Goal: Information Seeking & Learning: Learn about a topic

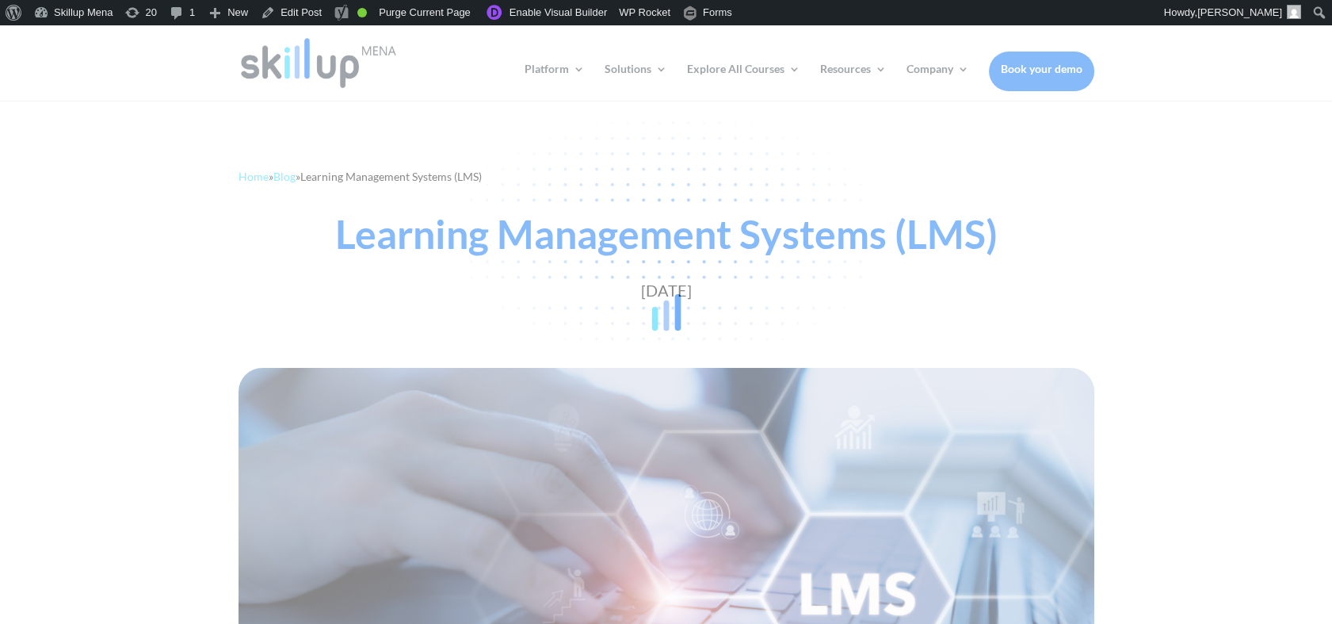
click at [425, 252] on div at bounding box center [666, 312] width 1332 height 624
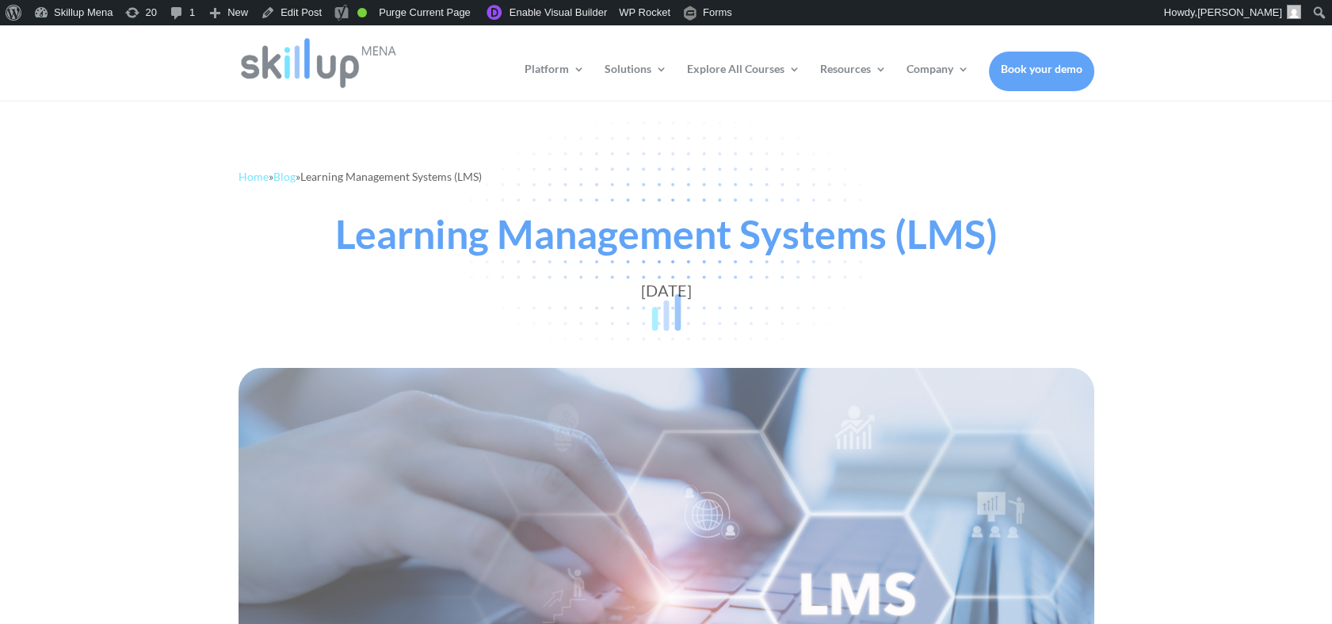
click at [372, 243] on div at bounding box center [666, 312] width 1332 height 624
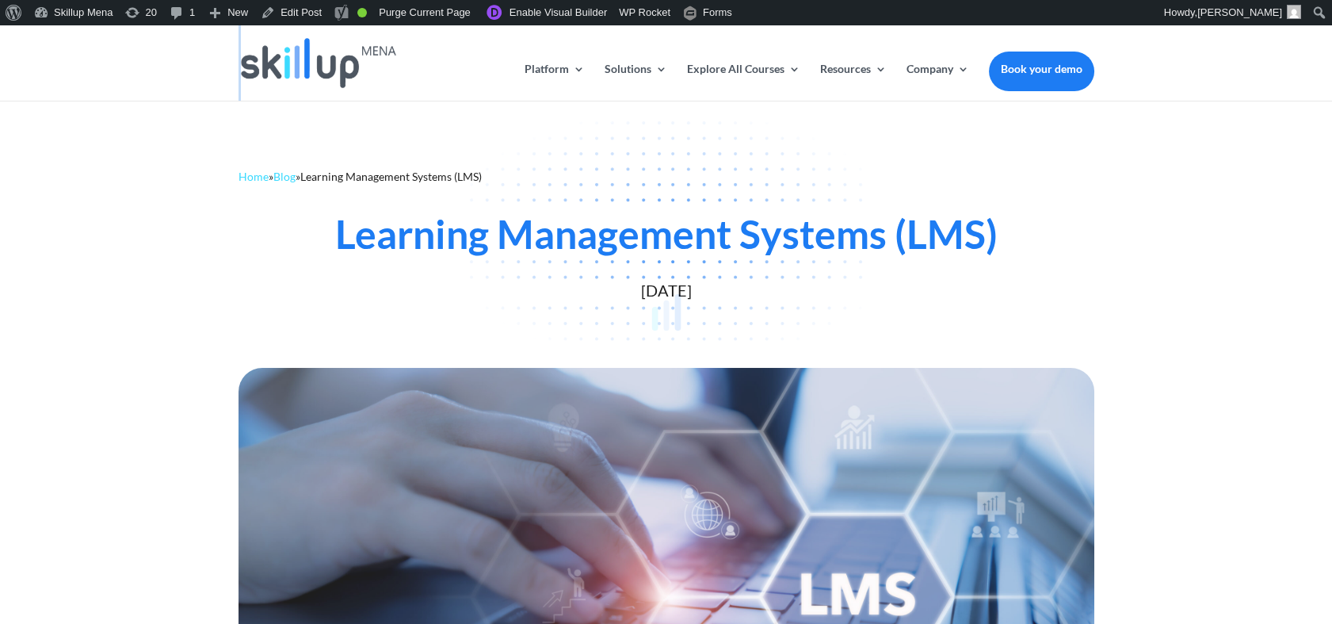
drag, startPoint x: 372, startPoint y: 243, endPoint x: 519, endPoint y: 243, distance: 147.4
click at [791, 235] on div at bounding box center [666, 312] width 1332 height 624
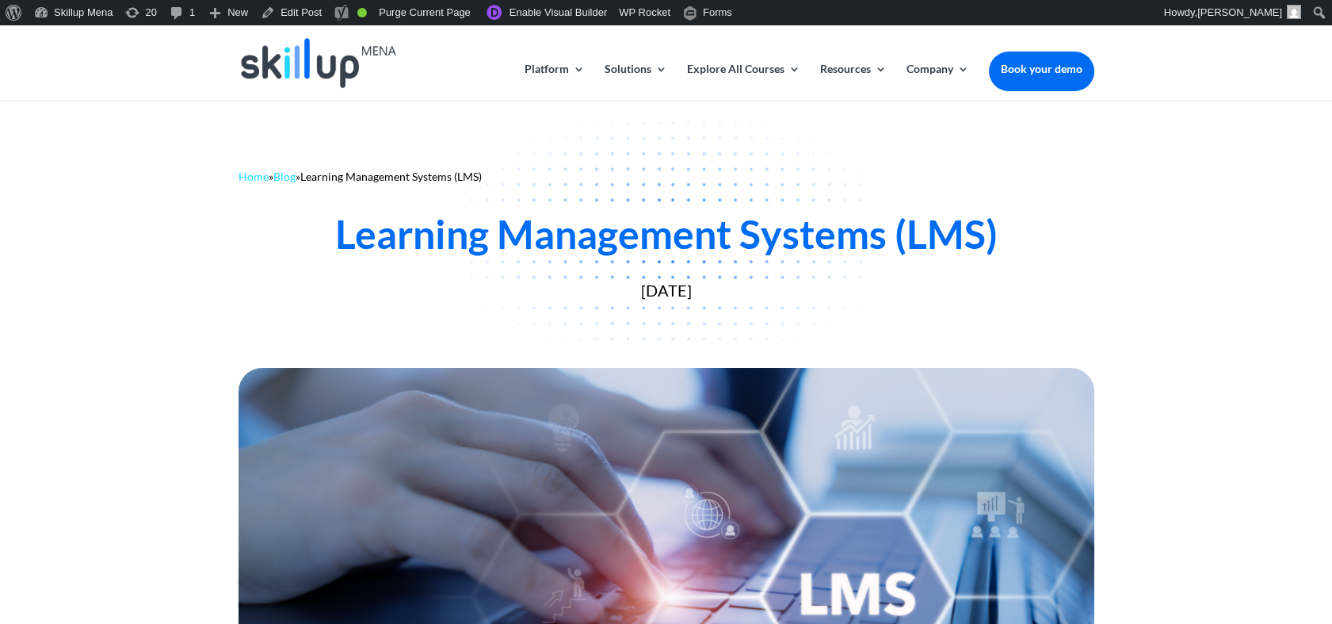
click at [422, 234] on div "Learning Management Systems (LMS)" at bounding box center [666, 234] width 856 height 48
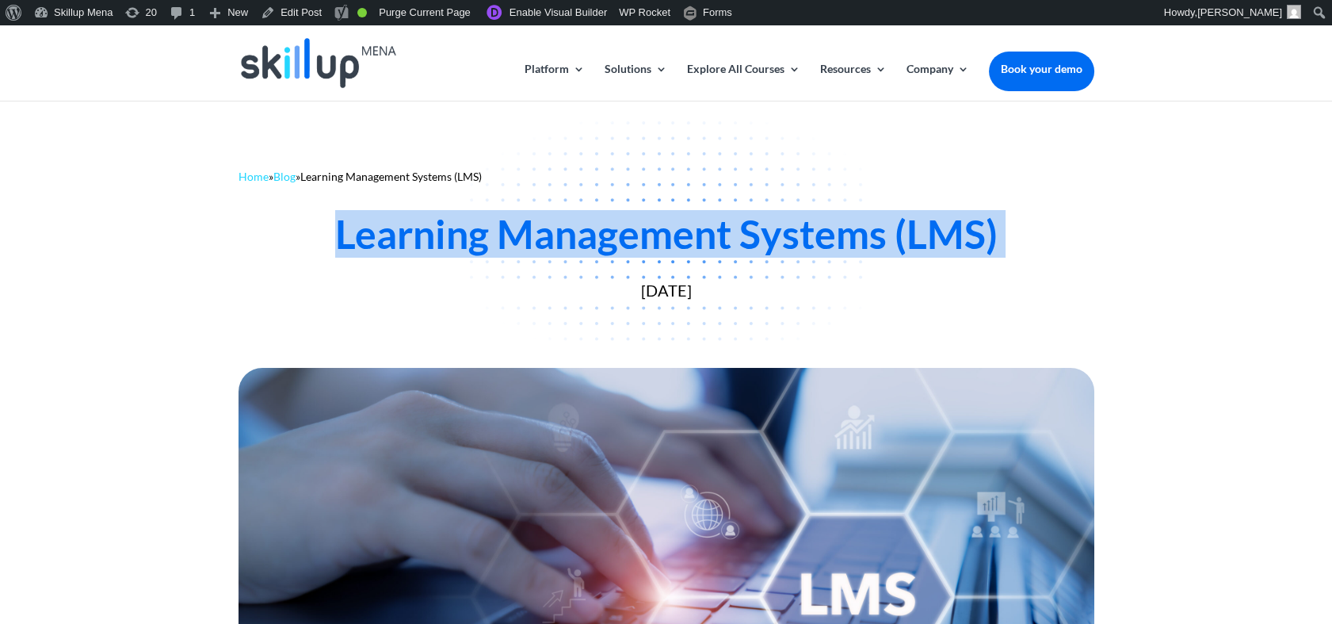
click at [422, 234] on div "Learning Management Systems (LMS)" at bounding box center [666, 234] width 856 height 48
copy div "Learning Management Systems (LMS)"
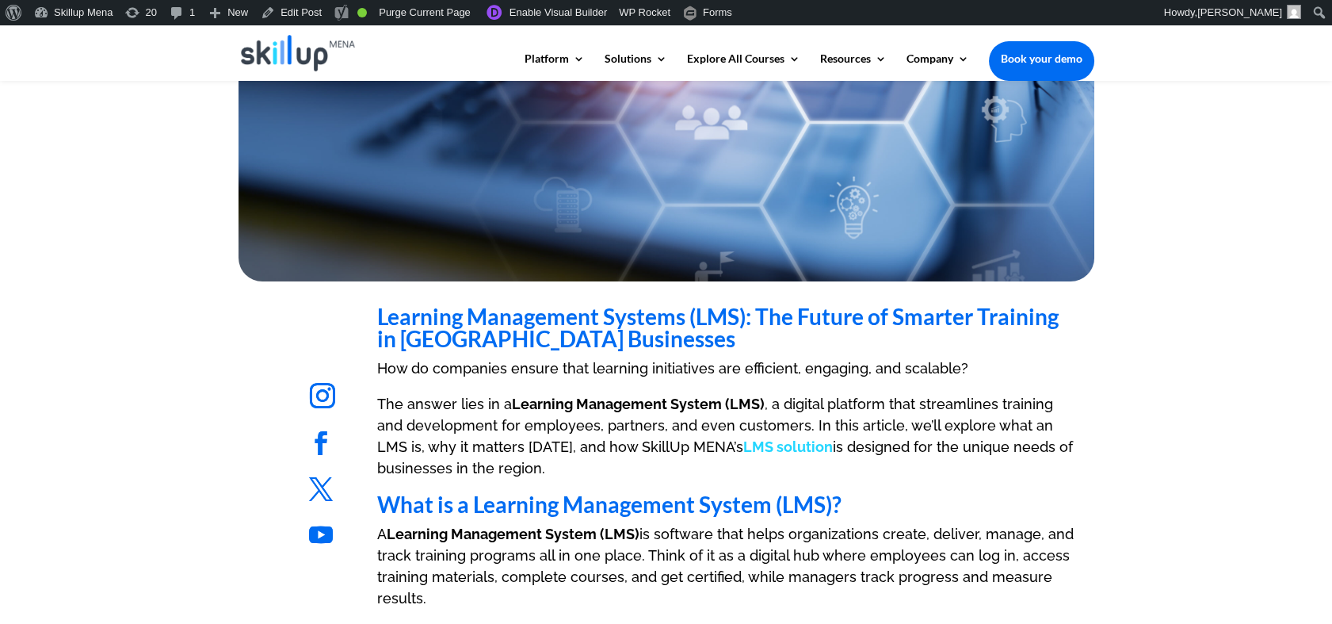
scroll to position [880, 0]
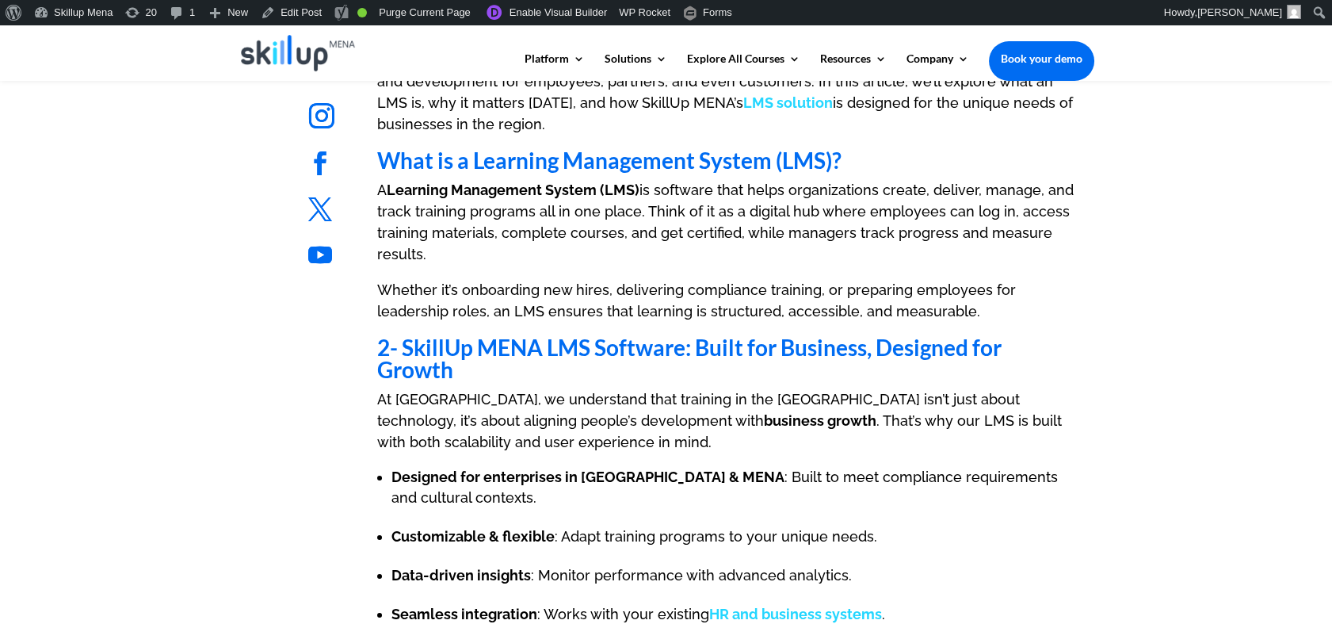
drag, startPoint x: 574, startPoint y: 163, endPoint x: 560, endPoint y: 162, distance: 13.5
click at [574, 163] on strong "What is a Learning Management System (LMS)?" at bounding box center [609, 160] width 464 height 27
click at [480, 165] on strong "What is a Learning Management System (LMS)?" at bounding box center [609, 160] width 464 height 27
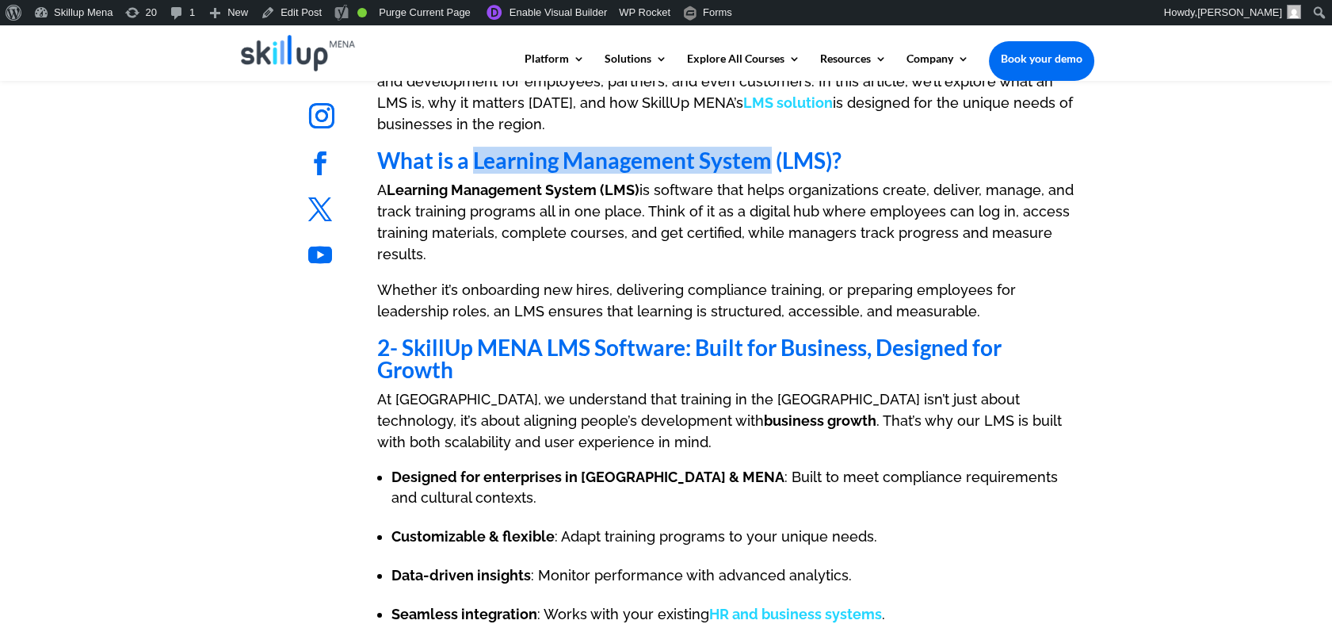
drag, startPoint x: 480, startPoint y: 165, endPoint x: 719, endPoint y: 166, distance: 238.5
click at [719, 166] on strong "What is a Learning Management System (LMS)?" at bounding box center [609, 160] width 464 height 27
copy strong "Learning Management System"
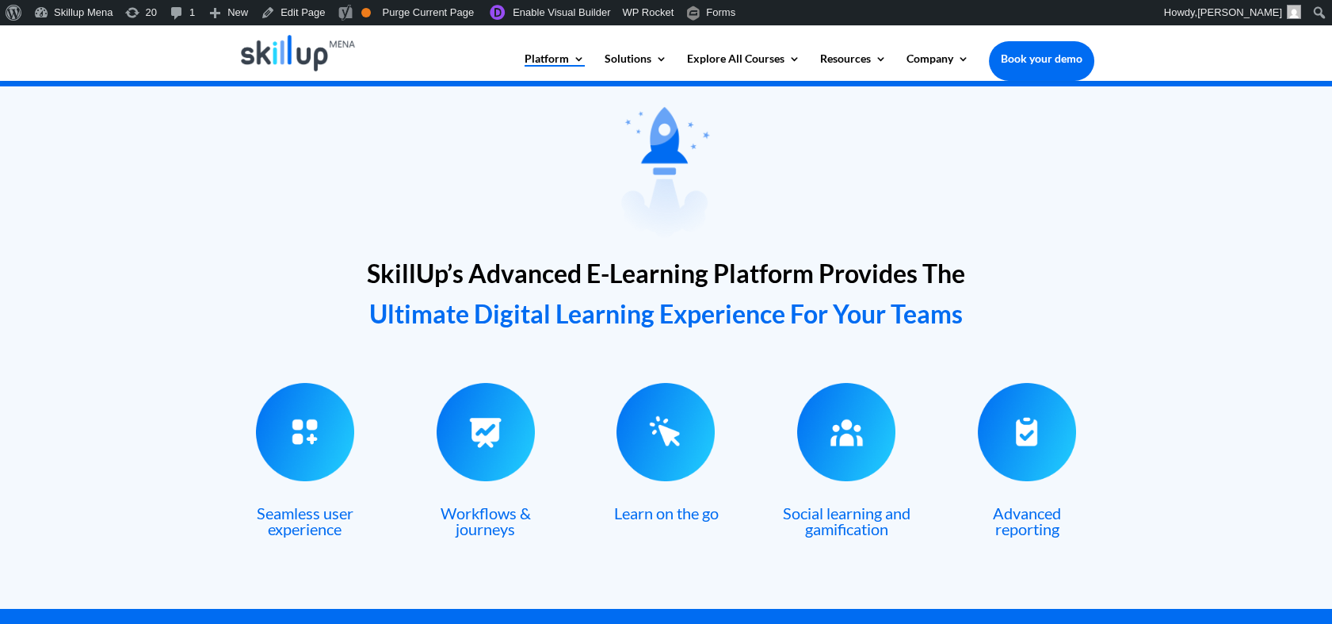
scroll to position [528, 0]
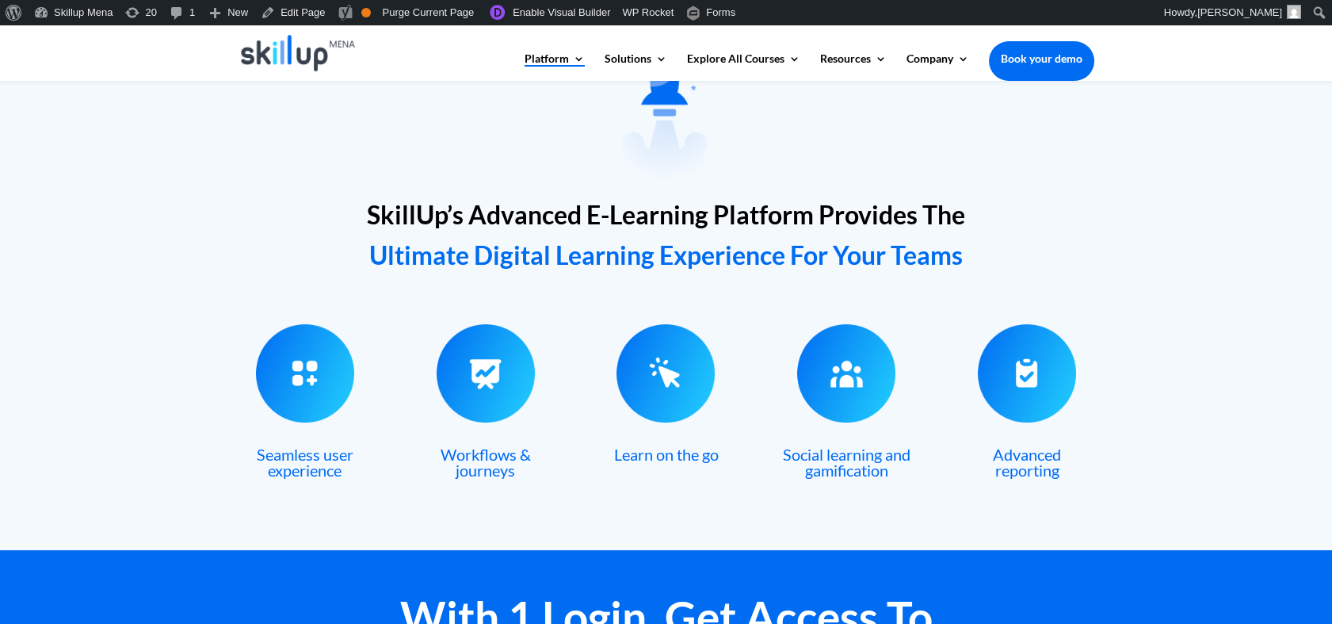
click at [551, 195] on h2 "SkillUp’s Advanced E-Learning Platform Provides The Ultimate Digital Learning E…" at bounding box center [666, 237] width 856 height 89
drag, startPoint x: 614, startPoint y: 203, endPoint x: 598, endPoint y: 208, distance: 16.8
click at [612, 204] on span "SkillUp’s Advanced E-Learning Platform Provides The" at bounding box center [666, 214] width 598 height 31
click at [563, 216] on span "SkillUp’s Advanced E-Learning Platform Provides The" at bounding box center [666, 214] width 598 height 31
click at [583, 213] on span "SkillUp’s Advanced E-Learning Platform Provides The" at bounding box center [666, 214] width 598 height 31
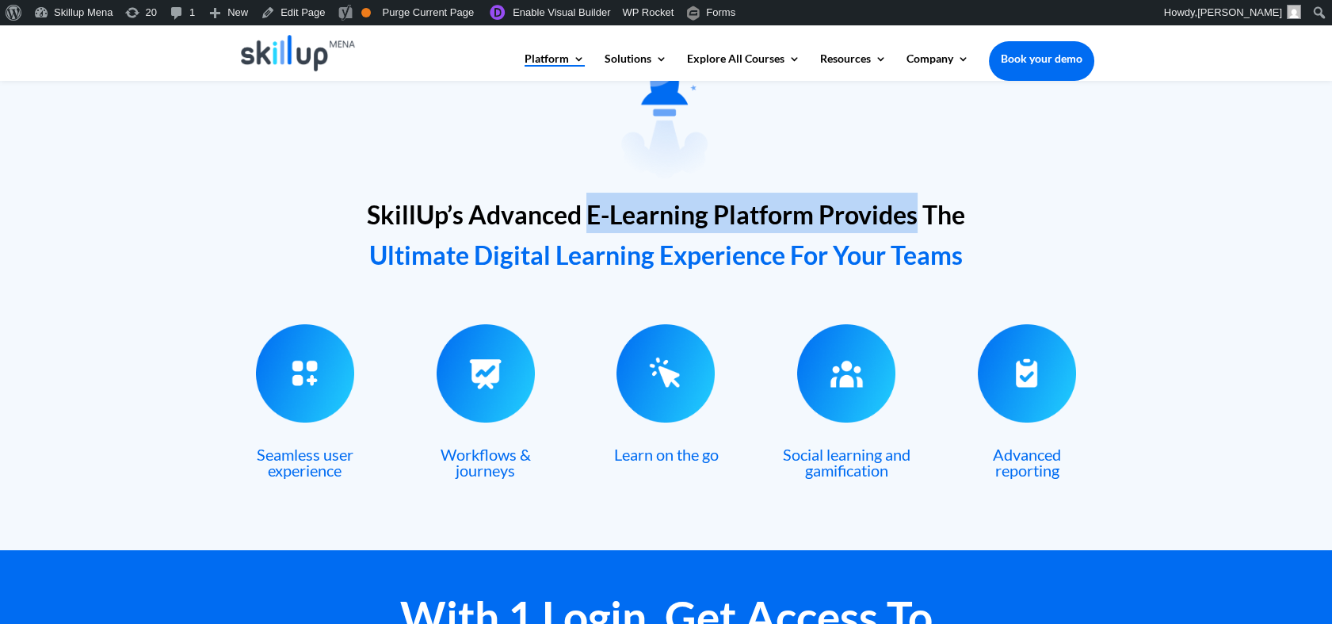
drag, startPoint x: 583, startPoint y: 213, endPoint x: 845, endPoint y: 226, distance: 261.8
click at [845, 226] on span "SkillUp’s Advanced E-Learning Platform Provides The" at bounding box center [666, 214] width 598 height 31
copy span "E-Learning Platform Provides"
click at [608, 230] on h2 "SkillUp’s Advanced E-Learning Platform Provides The Ultimate Digital Learning E…" at bounding box center [666, 237] width 856 height 89
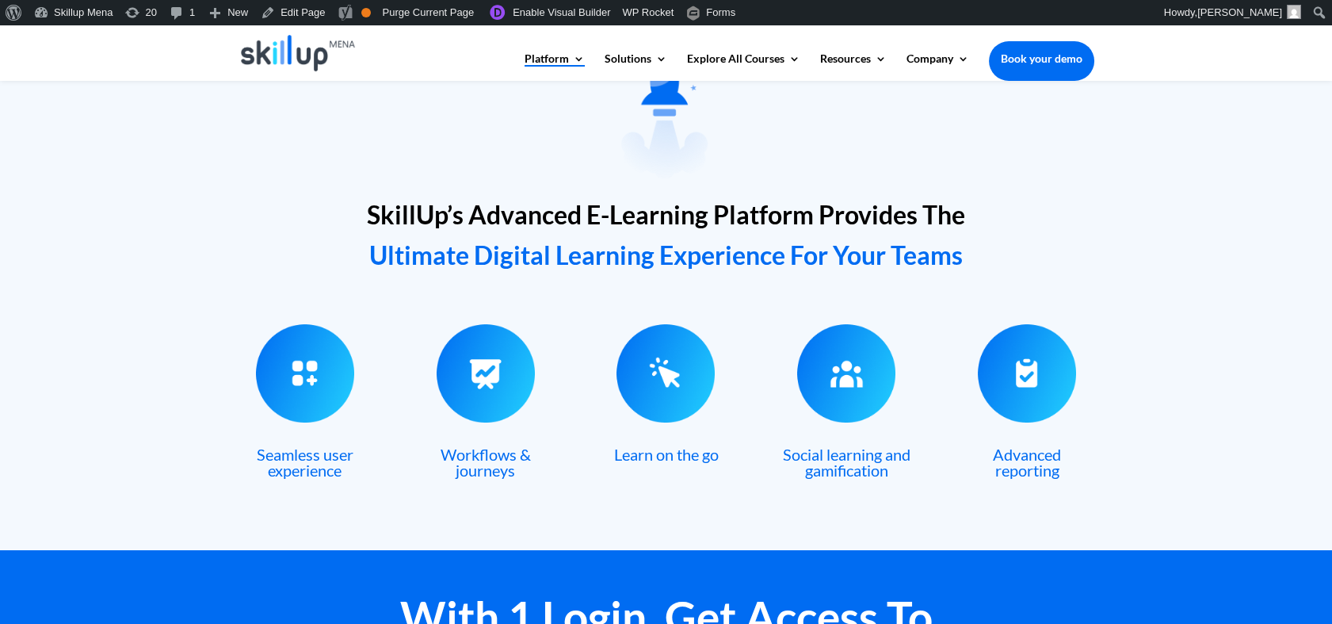
click at [586, 224] on span "SkillUp’s Advanced E-Learning Platform Provides The" at bounding box center [666, 214] width 598 height 31
drag, startPoint x: 586, startPoint y: 224, endPoint x: 588, endPoint y: 216, distance: 8.9
click at [588, 216] on span "SkillUp’s Advanced E-Learning Platform Provides The" at bounding box center [666, 214] width 598 height 31
click at [591, 209] on span "SkillUp’s Advanced E-Learning Platform Provides The" at bounding box center [666, 214] width 598 height 31
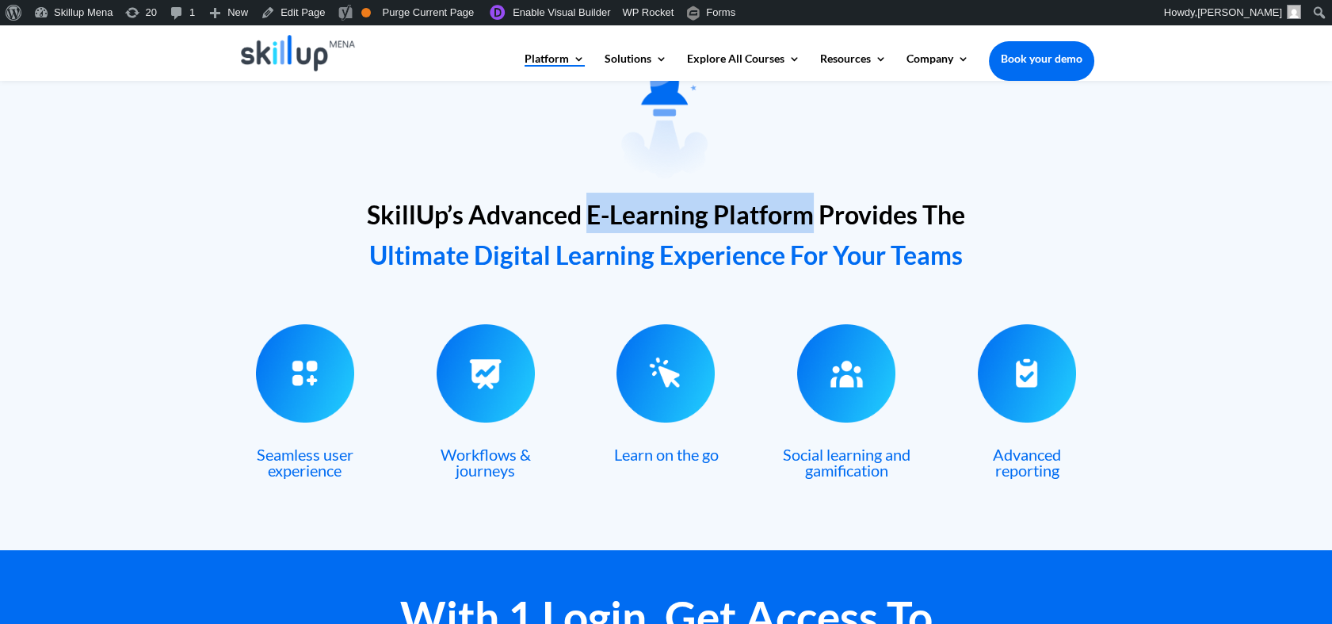
drag, startPoint x: 591, startPoint y: 209, endPoint x: 757, endPoint y: 208, distance: 166.4
click at [757, 208] on span "SkillUp’s Advanced E-Learning Platform Provides The" at bounding box center [666, 214] width 598 height 31
